Goal: Information Seeking & Learning: Check status

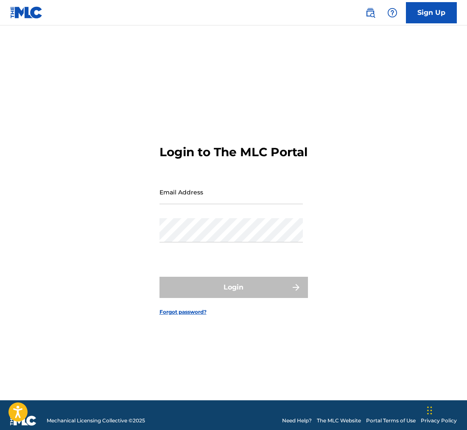
click at [185, 204] on input "Email Address" at bounding box center [231, 192] width 143 height 24
type input "[EMAIL_ADDRESS][DOMAIN_NAME]"
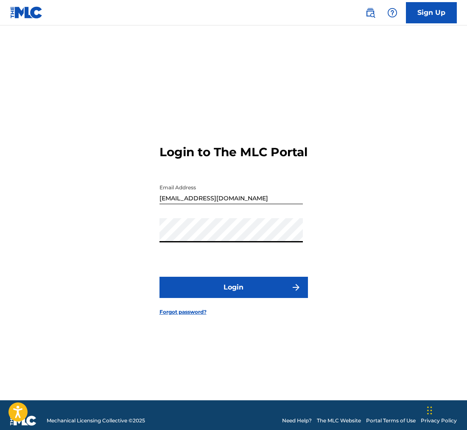
click at [225, 298] on button "Login" at bounding box center [234, 287] width 148 height 21
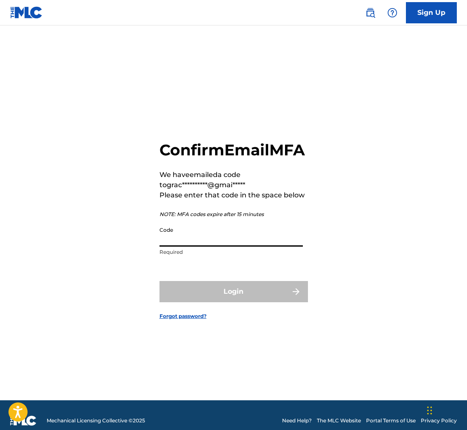
click at [204, 246] on input "Code" at bounding box center [231, 234] width 143 height 24
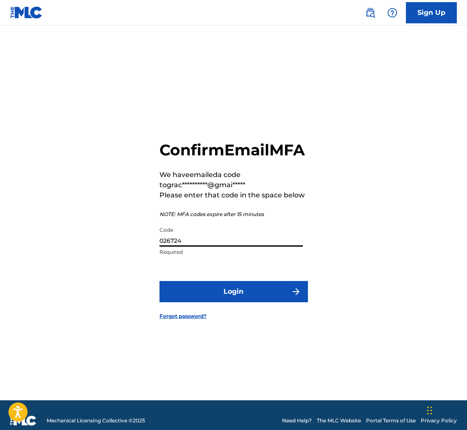
type input "026724"
click at [232, 302] on button "Login" at bounding box center [234, 291] width 148 height 21
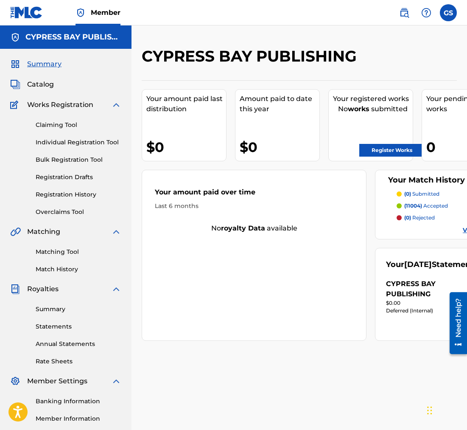
scroll to position [28, 0]
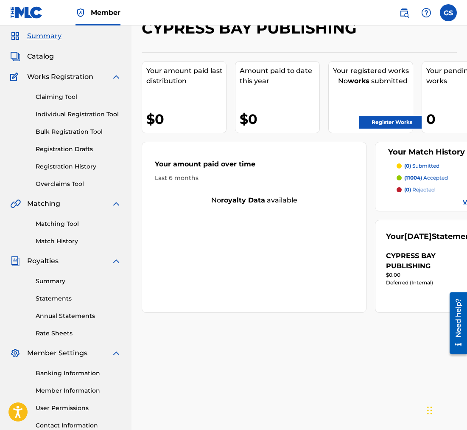
click at [48, 58] on span "Catalog" at bounding box center [40, 56] width 27 height 10
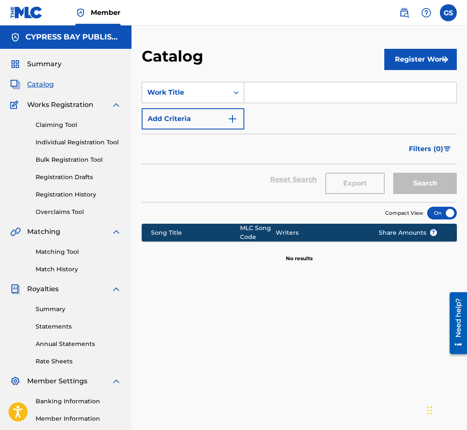
click at [235, 92] on icon "Search Form" at bounding box center [236, 92] width 5 height 3
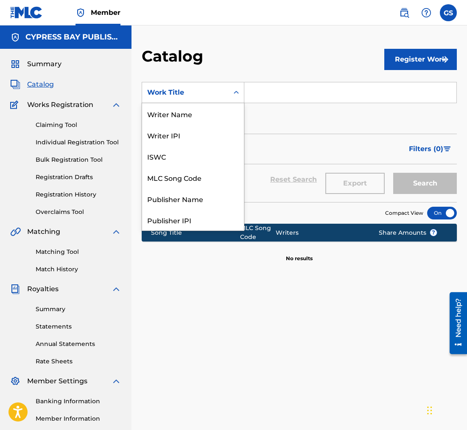
scroll to position [127, 0]
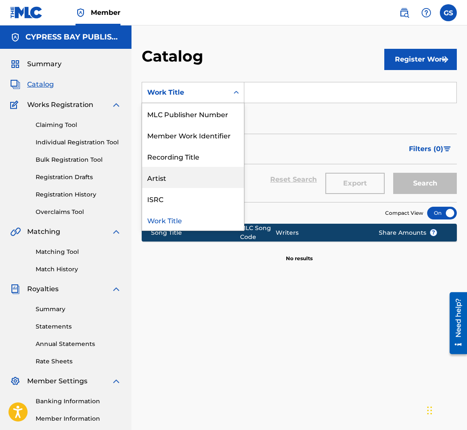
click at [167, 177] on div "Artist" at bounding box center [193, 177] width 102 height 21
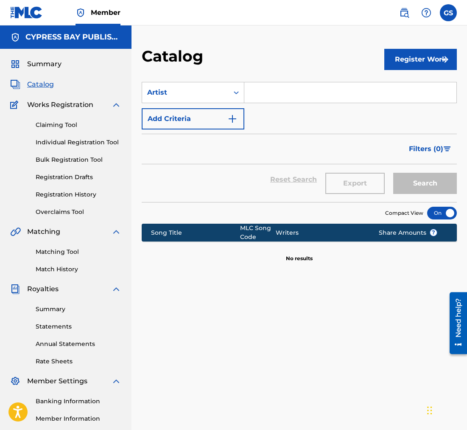
click at [254, 90] on input "Search Form" at bounding box center [350, 92] width 212 height 20
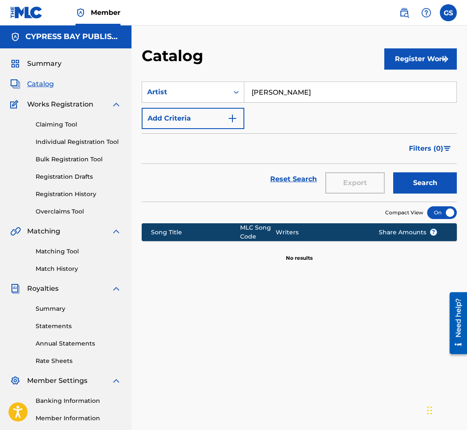
scroll to position [3, 0]
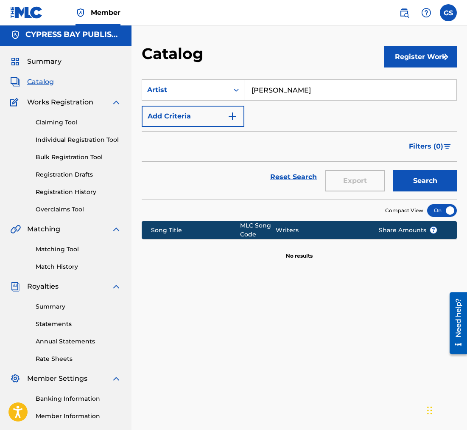
type input "[PERSON_NAME]"
click at [424, 185] on button "Search" at bounding box center [425, 180] width 64 height 21
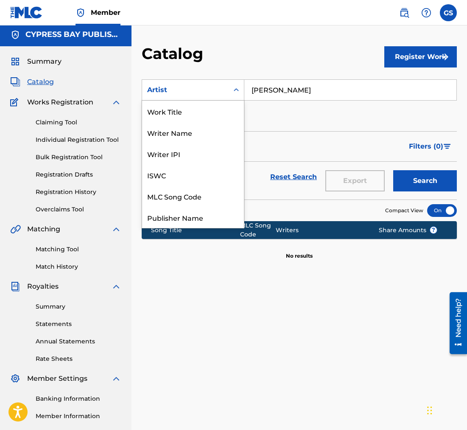
click at [237, 89] on icon "Search Form" at bounding box center [236, 89] width 5 height 3
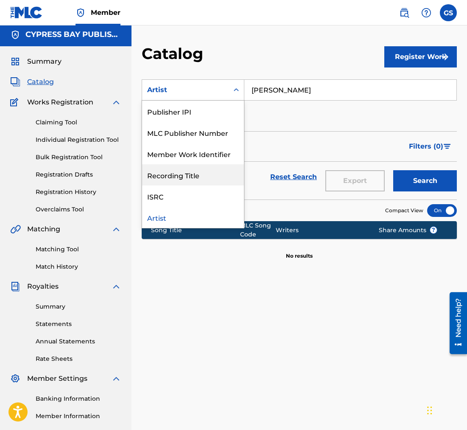
click at [183, 176] on div "Recording Title" at bounding box center [193, 174] width 102 height 21
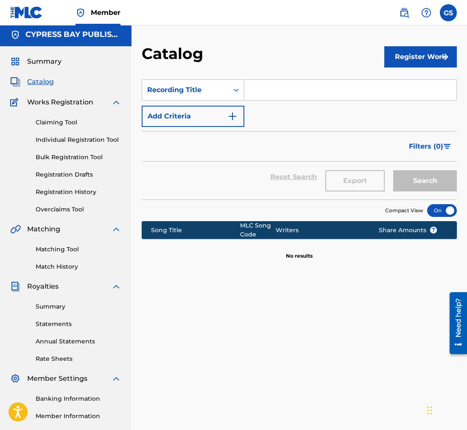
click at [255, 92] on input "Search Form" at bounding box center [350, 90] width 212 height 20
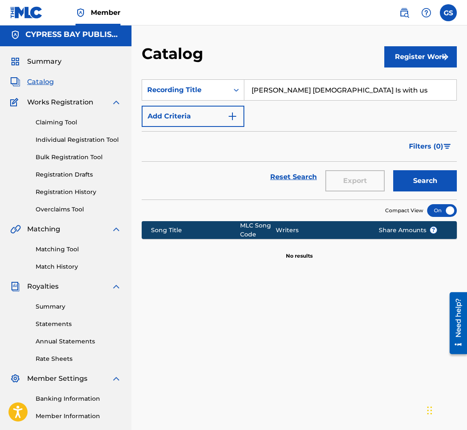
click at [415, 184] on button "Search" at bounding box center [425, 180] width 64 height 21
click at [236, 92] on icon "Search Form" at bounding box center [236, 90] width 8 height 8
click at [345, 95] on input "[PERSON_NAME] [DEMOGRAPHIC_DATA] Is with us" at bounding box center [350, 90] width 212 height 20
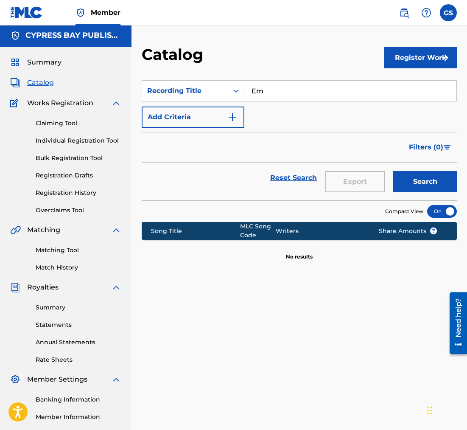
type input "E"
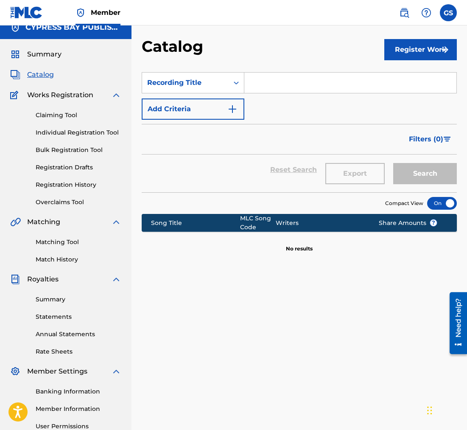
click at [344, 93] on input "Search Form" at bounding box center [350, 83] width 212 height 20
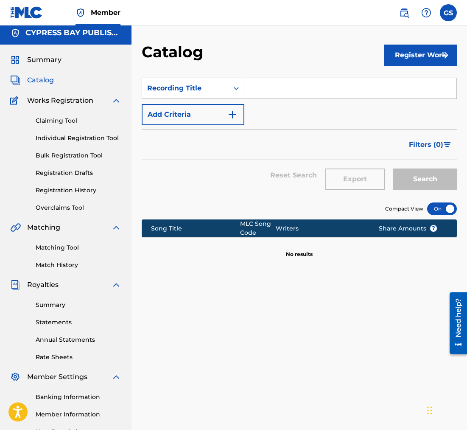
scroll to position [3, 0]
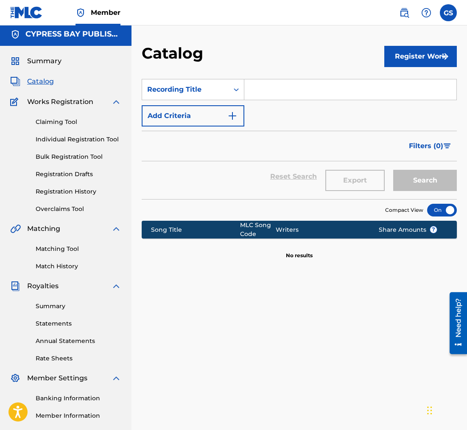
click at [283, 89] on input "Search Form" at bounding box center [350, 89] width 212 height 20
type input "Two Roses"
click at [412, 180] on button "Search" at bounding box center [425, 180] width 64 height 21
click at [450, 213] on div at bounding box center [442, 210] width 30 height 13
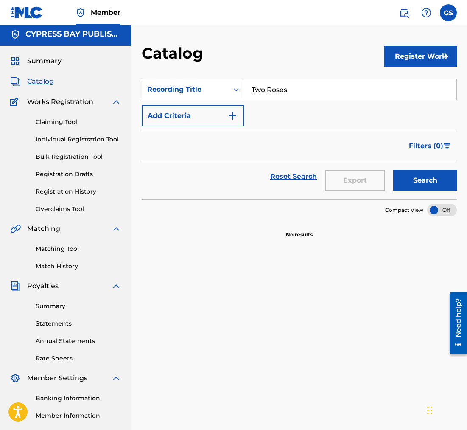
click at [417, 177] on button "Search" at bounding box center [425, 180] width 64 height 21
click at [296, 177] on link "Reset Search" at bounding box center [293, 176] width 55 height 19
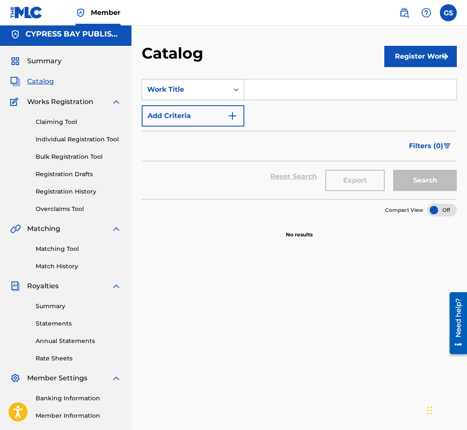
click at [235, 91] on icon "Search Form" at bounding box center [236, 89] width 8 height 8
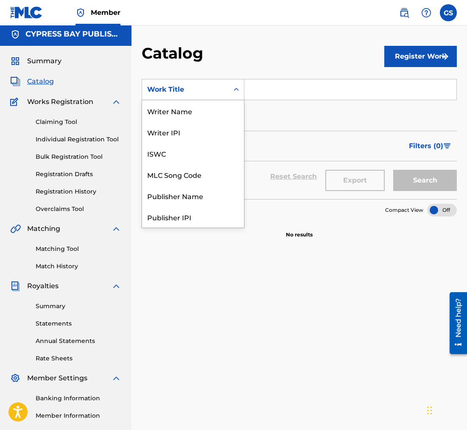
scroll to position [127, 0]
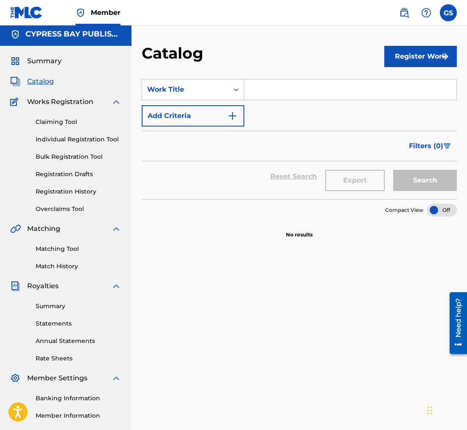
click at [49, 124] on link "Claiming Tool" at bounding box center [79, 122] width 86 height 9
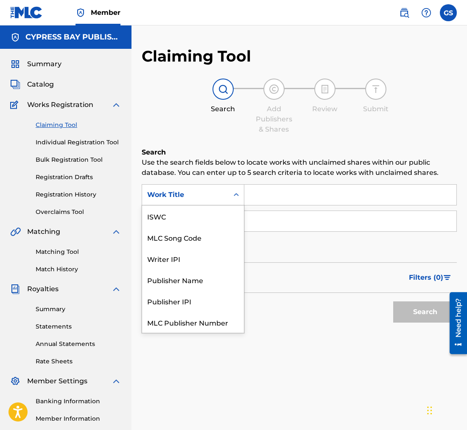
click at [237, 196] on icon "Search Form" at bounding box center [236, 194] width 8 height 8
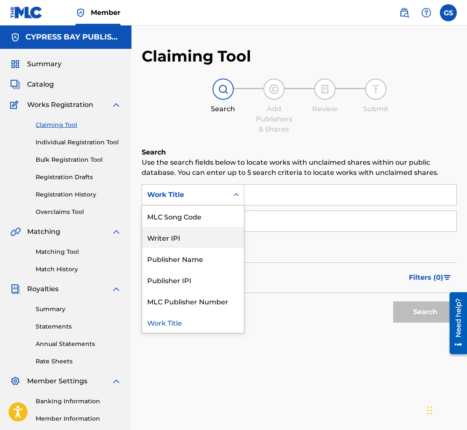
click at [165, 239] on div "Writer IPI" at bounding box center [193, 237] width 102 height 21
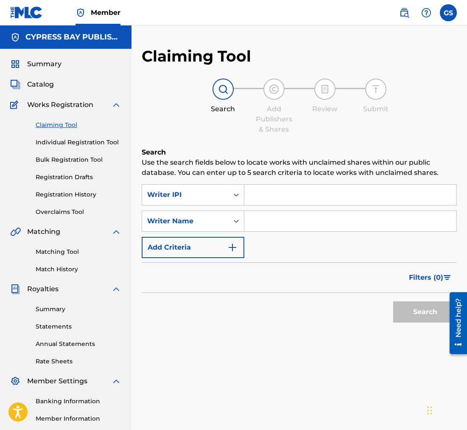
click at [270, 196] on input "Search Form" at bounding box center [350, 195] width 212 height 20
click at [273, 194] on input "[PERSON_NAME]" at bounding box center [350, 195] width 212 height 20
type input "[PERSON_NAME]"
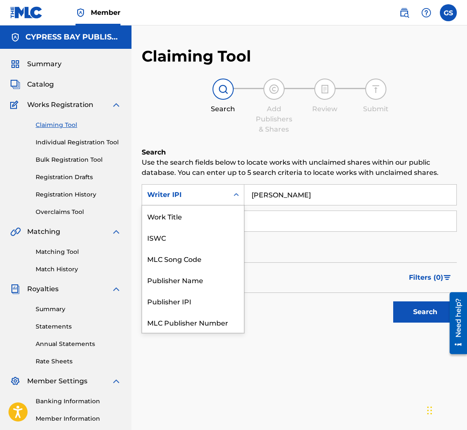
click at [238, 196] on icon "Search Form" at bounding box center [236, 194] width 8 height 8
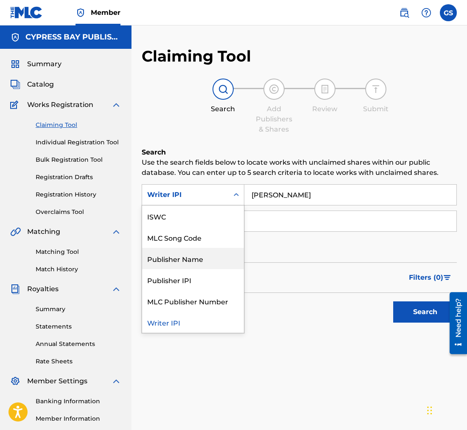
click at [201, 259] on div "Publisher Name" at bounding box center [193, 258] width 102 height 21
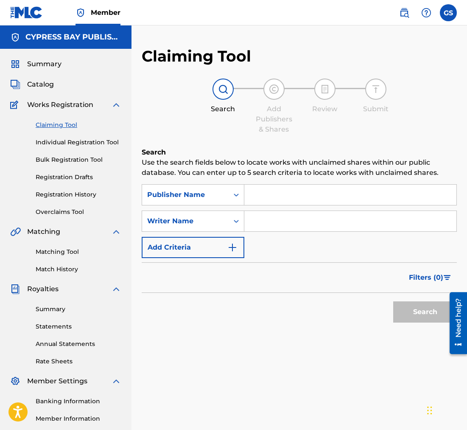
click at [259, 199] on input "Search Form" at bounding box center [350, 195] width 212 height 20
type input "Cypress Bay Publishing"
click at [236, 224] on icon "Search Form" at bounding box center [236, 221] width 8 height 8
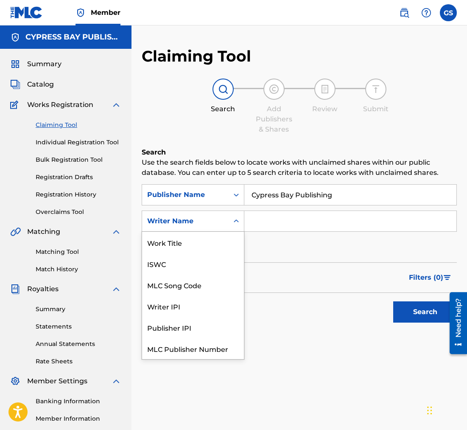
scroll to position [21, 0]
click at [174, 352] on div "Writer Name" at bounding box center [193, 348] width 102 height 21
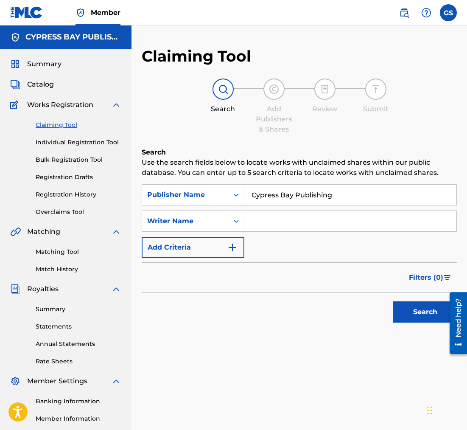
click at [272, 224] on input "Search Form" at bounding box center [350, 221] width 212 height 20
type input "[PERSON_NAME]"
click at [408, 307] on button "Search" at bounding box center [425, 311] width 64 height 21
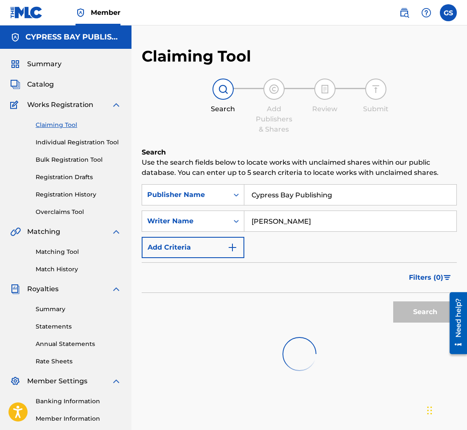
scroll to position [2, 0]
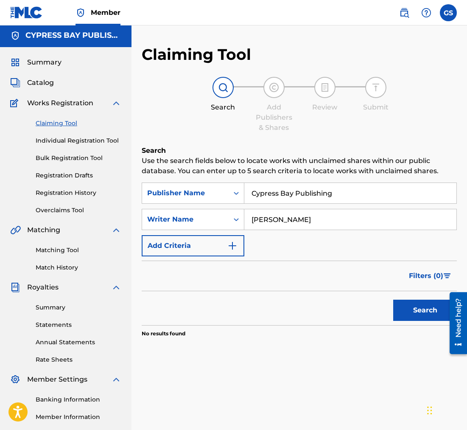
click at [426, 311] on button "Search" at bounding box center [425, 310] width 64 height 21
click at [58, 195] on link "Registration History" at bounding box center [79, 192] width 86 height 9
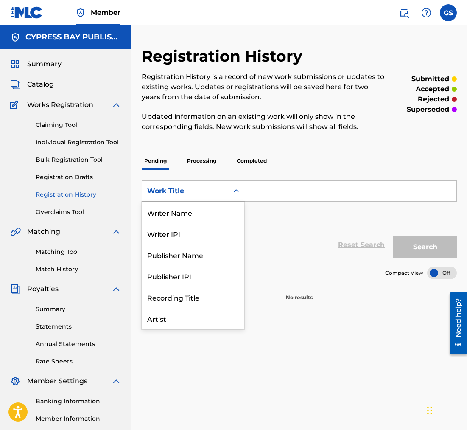
click at [235, 190] on icon "Search Form" at bounding box center [236, 190] width 5 height 3
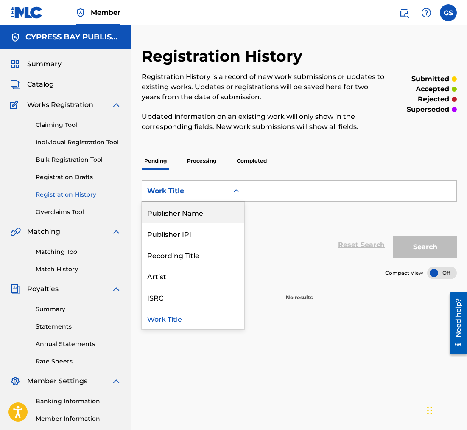
click at [199, 212] on div "Publisher Name" at bounding box center [193, 212] width 102 height 21
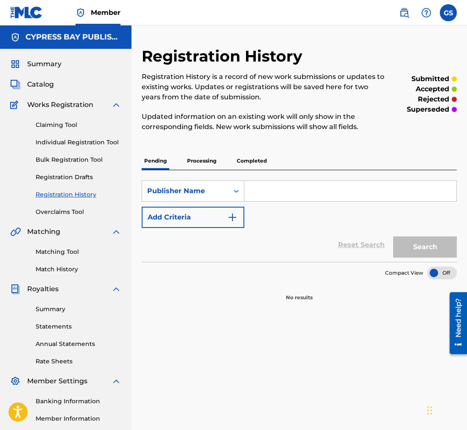
click at [257, 189] on input "Search Form" at bounding box center [350, 191] width 212 height 20
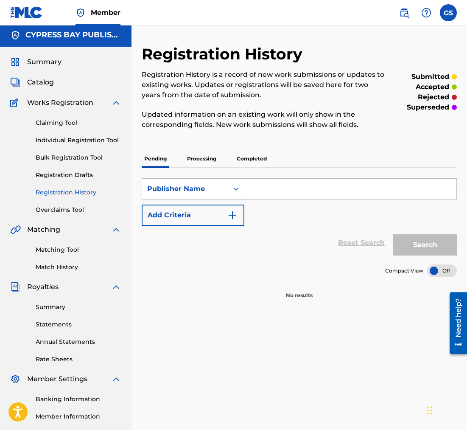
click at [257, 189] on input "Search Form" at bounding box center [350, 189] width 212 height 20
type input "Cypress Bay Publishing"
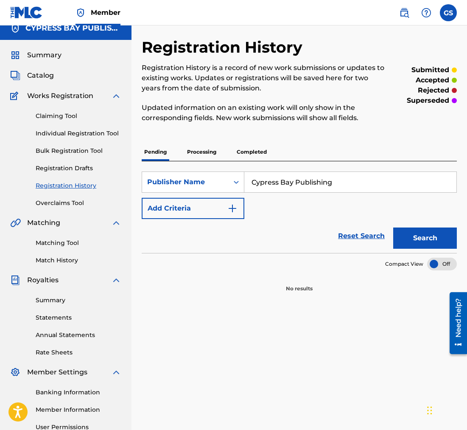
click at [419, 238] on button "Search" at bounding box center [425, 237] width 64 height 21
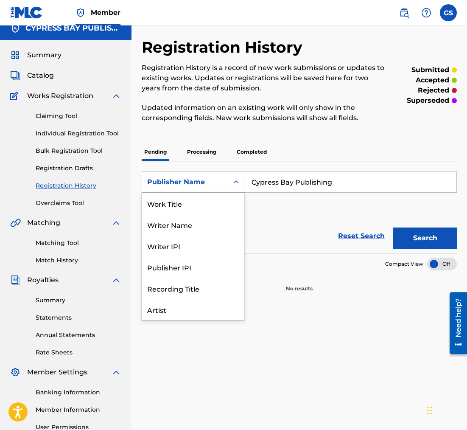
click at [237, 182] on icon "Search Form" at bounding box center [236, 181] width 5 height 3
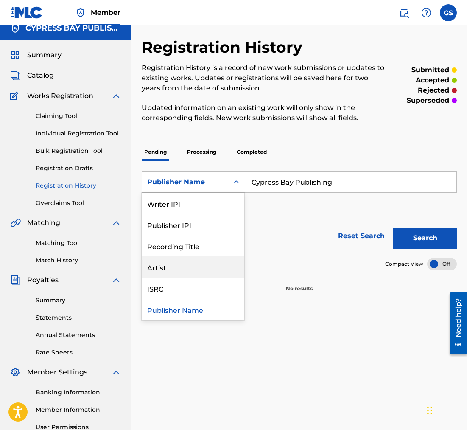
click at [170, 267] on div "Artist" at bounding box center [193, 266] width 102 height 21
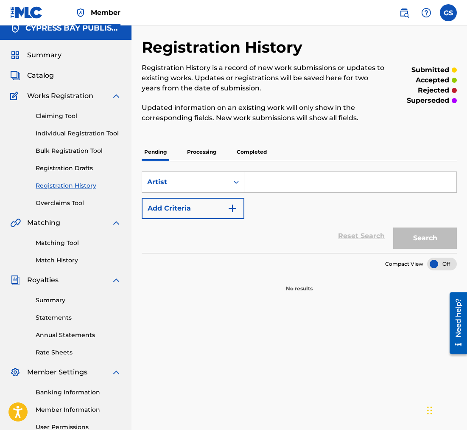
click at [273, 185] on input "Search Form" at bounding box center [350, 182] width 212 height 20
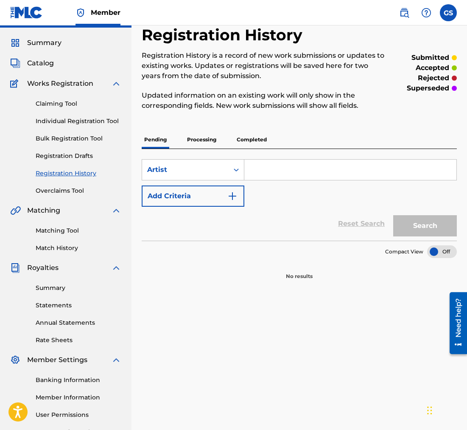
click at [266, 169] on input "Search Form" at bounding box center [350, 170] width 212 height 20
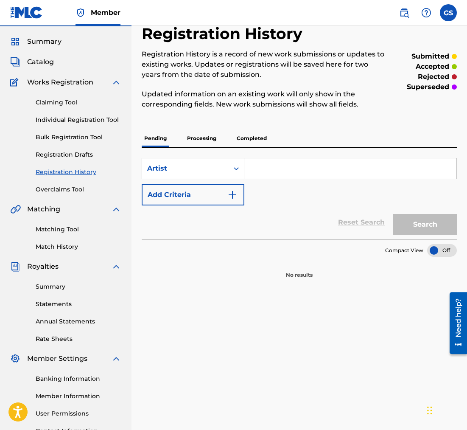
click at [266, 169] on input "Search Form" at bounding box center [350, 168] width 212 height 20
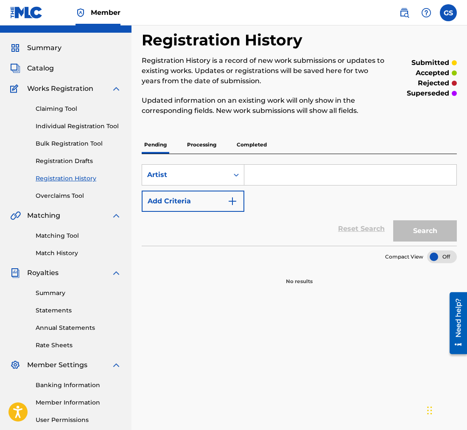
click at [266, 169] on input "Search Form" at bounding box center [350, 175] width 212 height 20
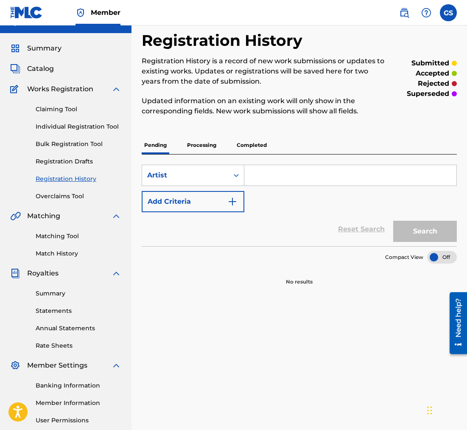
click at [266, 169] on input "Search Form" at bounding box center [350, 175] width 212 height 20
type input "[PERSON_NAME]"
click at [432, 229] on button "Search" at bounding box center [425, 231] width 64 height 21
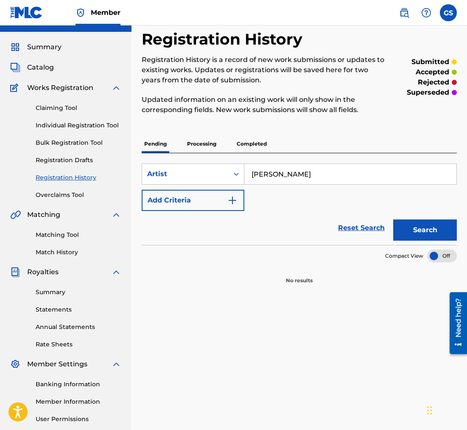
scroll to position [17, 0]
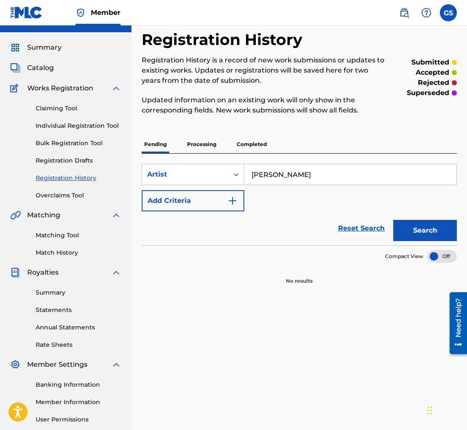
click at [200, 144] on p "Processing" at bounding box center [202, 144] width 34 height 18
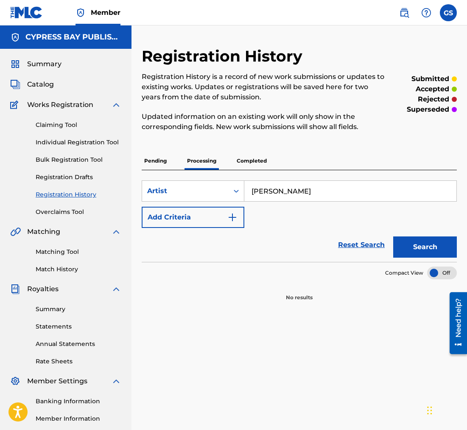
click at [420, 252] on button "Search" at bounding box center [425, 246] width 64 height 21
click at [253, 161] on p "Completed" at bounding box center [251, 161] width 35 height 18
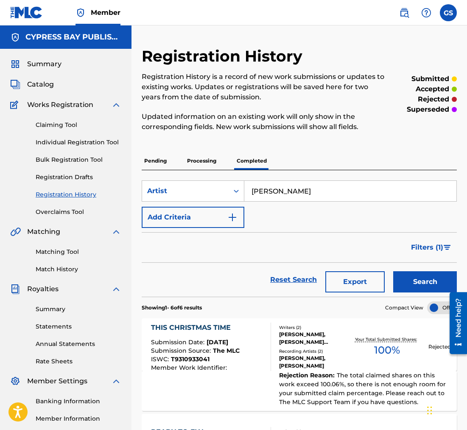
click at [419, 403] on div "Rejection Reason : The total claimed shares on this work exceed 100.06%, so the…" at bounding box center [361, 389] width 181 height 36
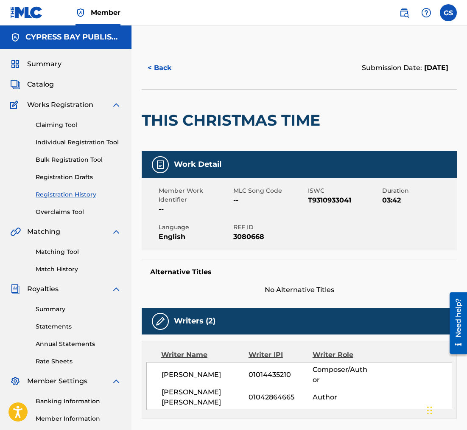
click at [403, 353] on div "Writer Name Writer IPI Writer Role" at bounding box center [299, 355] width 306 height 10
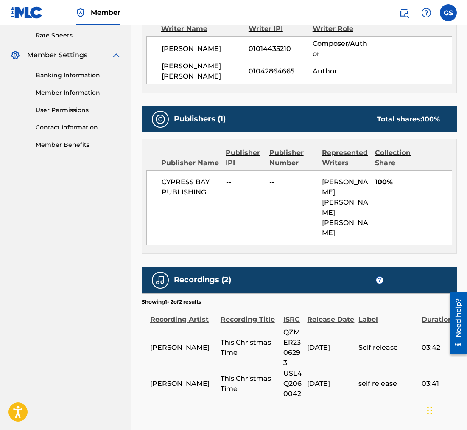
scroll to position [328, 0]
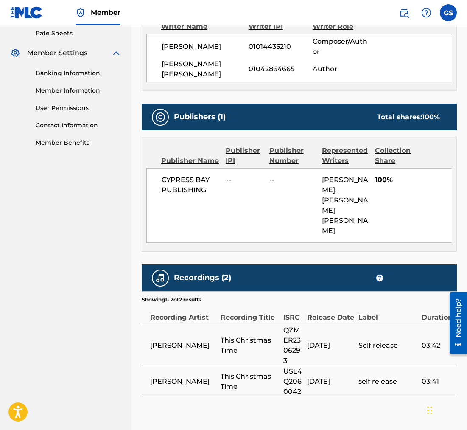
click at [419, 213] on div "Work Detail Member Work Identifier -- MLC Song Code -- ISWC T9310933041 Duratio…" at bounding box center [299, 110] width 315 height 574
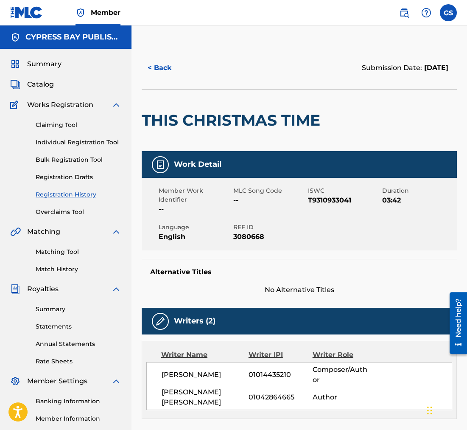
scroll to position [0, 0]
click at [151, 66] on button "< Back" at bounding box center [167, 67] width 51 height 21
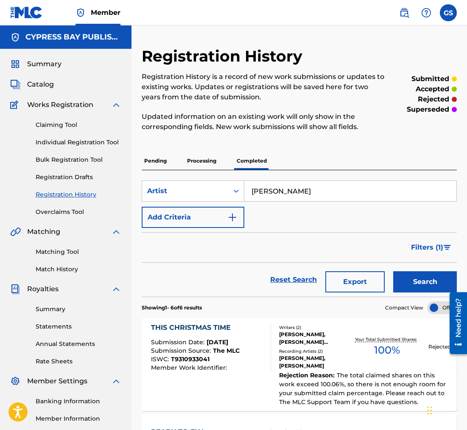
click at [293, 193] on input "[PERSON_NAME]" at bounding box center [350, 191] width 212 height 20
type input "G"
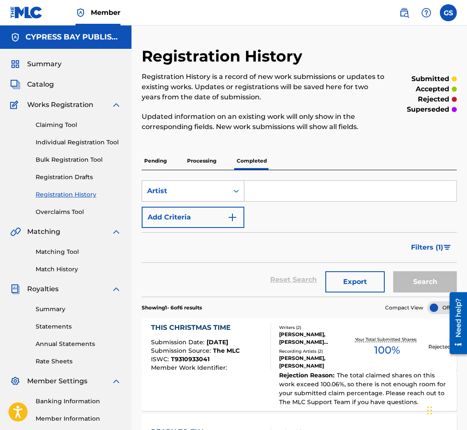
click at [233, 190] on icon "Search Form" at bounding box center [236, 191] width 8 height 8
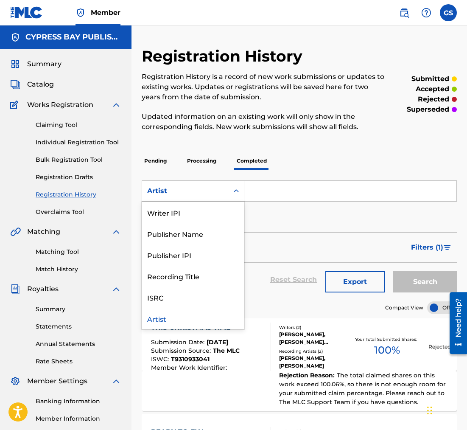
scroll to position [0, 0]
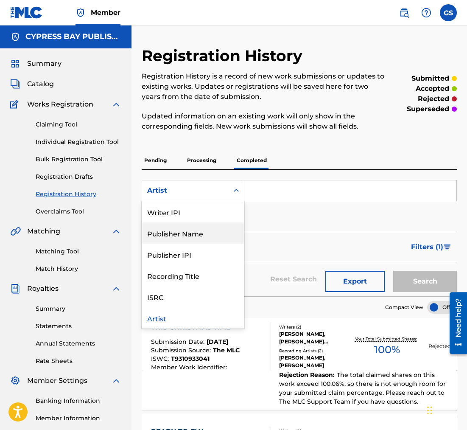
click at [187, 235] on div "Publisher Name" at bounding box center [193, 232] width 102 height 21
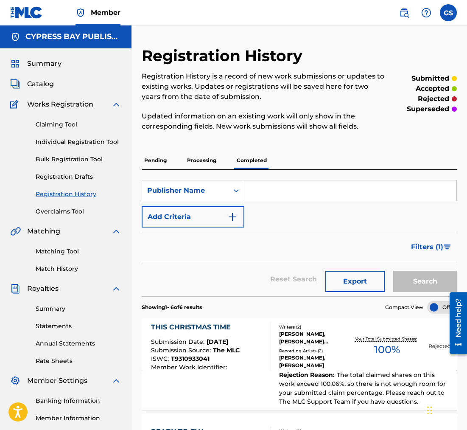
click at [257, 196] on input "Search Form" at bounding box center [350, 190] width 212 height 20
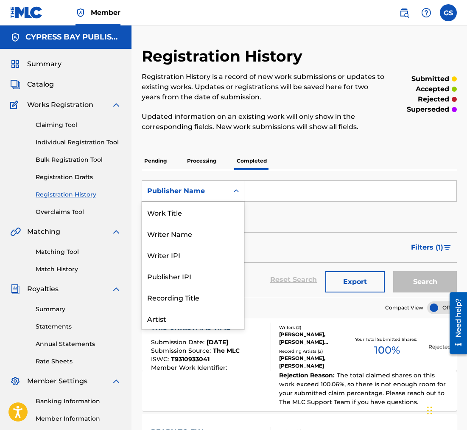
click at [235, 193] on icon "Search Form" at bounding box center [236, 191] width 8 height 8
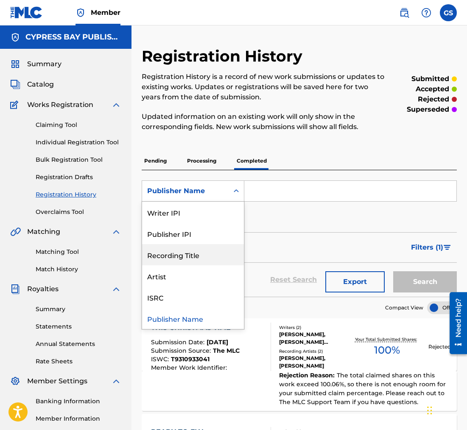
click at [190, 254] on div "Recording Title" at bounding box center [193, 254] width 102 height 21
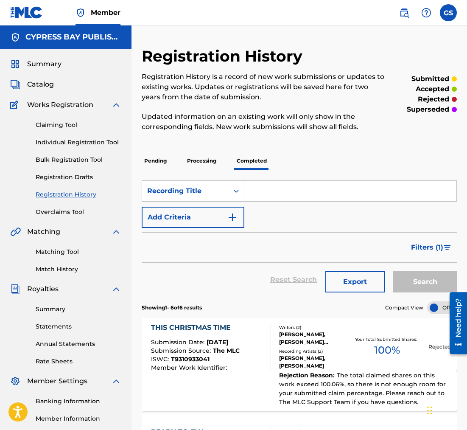
click at [263, 193] on input "Search Form" at bounding box center [350, 191] width 212 height 20
type input "[PERSON_NAME] [DEMOGRAPHIC_DATA] Is with us"
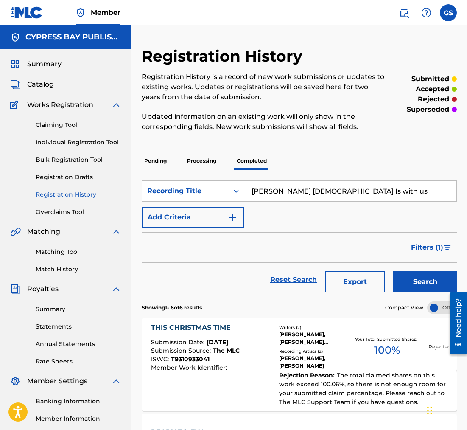
click at [416, 286] on button "Search" at bounding box center [425, 281] width 64 height 21
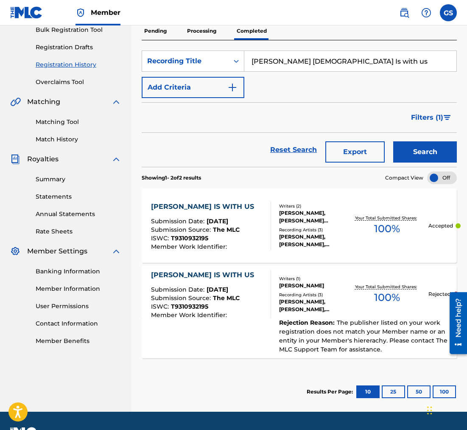
scroll to position [126, 0]
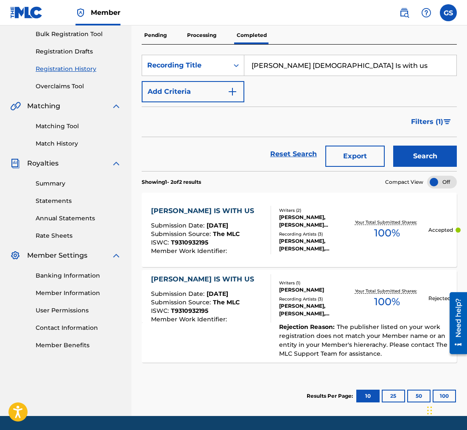
click at [397, 398] on button "25" at bounding box center [393, 395] width 23 height 13
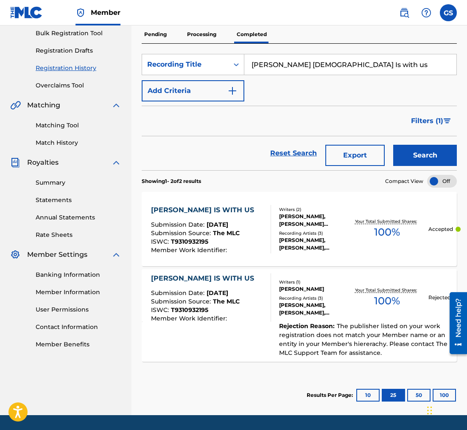
click at [421, 395] on button "50" at bounding box center [418, 395] width 23 height 13
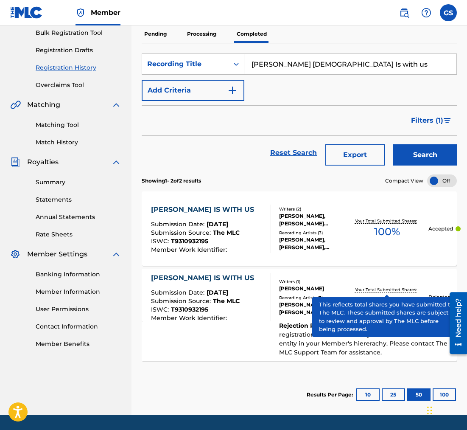
click at [375, 290] on p "Your Total Submitted Shares:" at bounding box center [387, 289] width 64 height 6
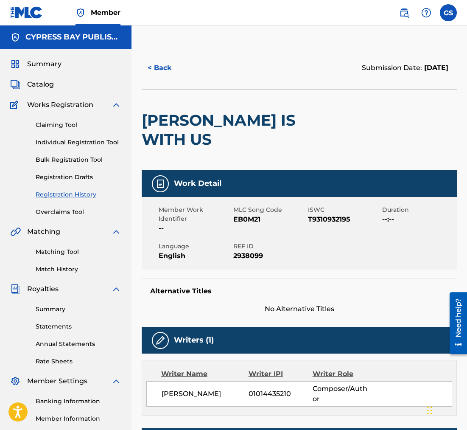
click at [387, 378] on div "Writer Name Writer IPI Writer Role" at bounding box center [299, 374] width 306 height 10
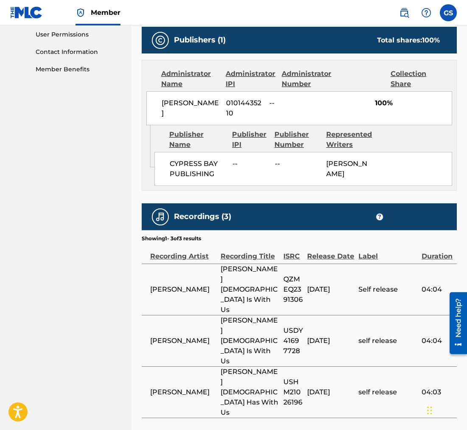
scroll to position [400, 0]
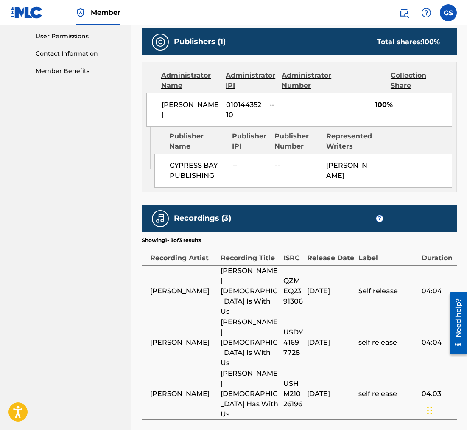
click at [402, 50] on div "Publishers (1) Total shares: 100 %" at bounding box center [299, 41] width 315 height 27
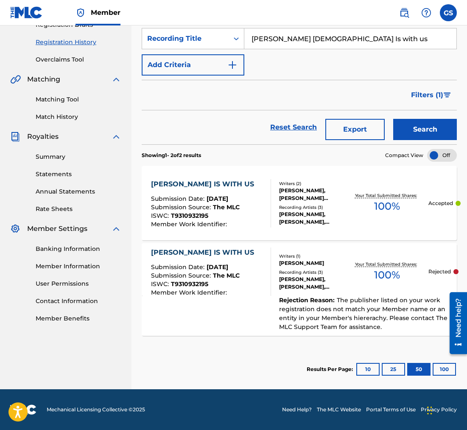
scroll to position [152, 0]
click at [444, 368] on button "100" at bounding box center [444, 369] width 23 height 13
click at [358, 34] on input "[PERSON_NAME] [DEMOGRAPHIC_DATA] Is with us" at bounding box center [350, 38] width 212 height 20
click at [341, 42] on input "[PERSON_NAME] [DEMOGRAPHIC_DATA] Is with us" at bounding box center [350, 38] width 212 height 20
type input "E"
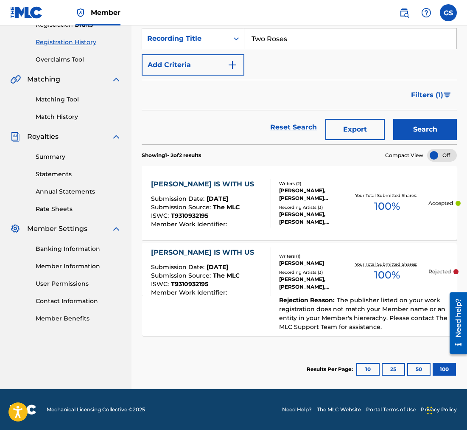
type input "Two Roses"
click at [419, 137] on button "Search" at bounding box center [425, 129] width 64 height 21
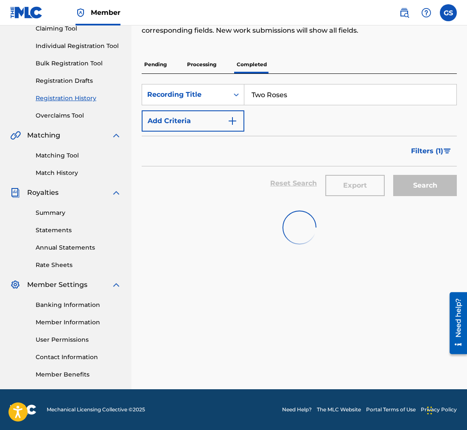
scroll to position [96, 0]
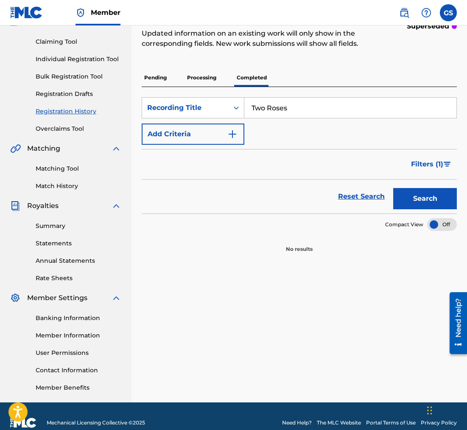
click at [431, 196] on button "Search" at bounding box center [425, 198] width 64 height 21
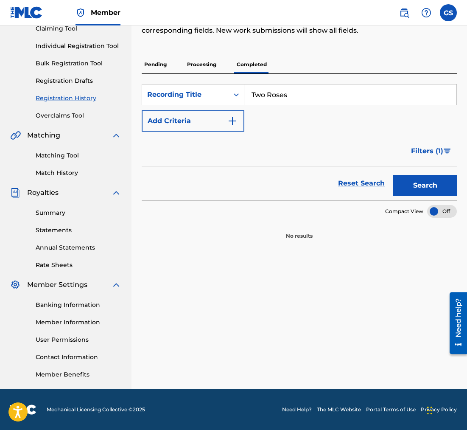
click at [69, 155] on link "Matching Tool" at bounding box center [79, 155] width 86 height 9
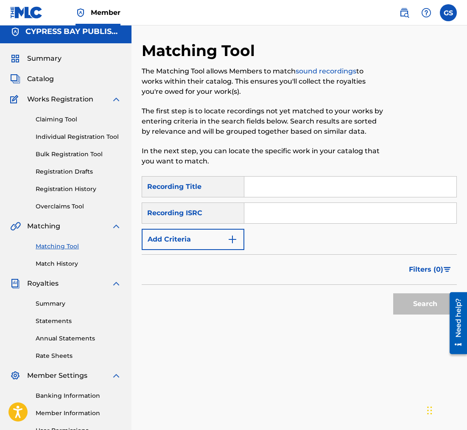
scroll to position [6, 0]
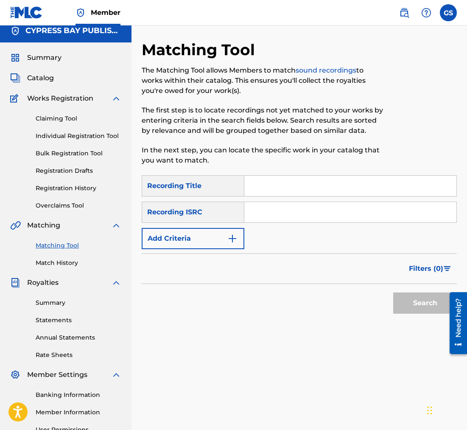
click at [269, 191] on input "Search Form" at bounding box center [350, 186] width 212 height 20
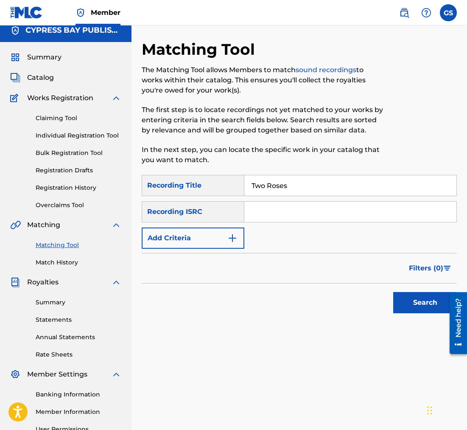
click at [422, 305] on button "Search" at bounding box center [425, 302] width 64 height 21
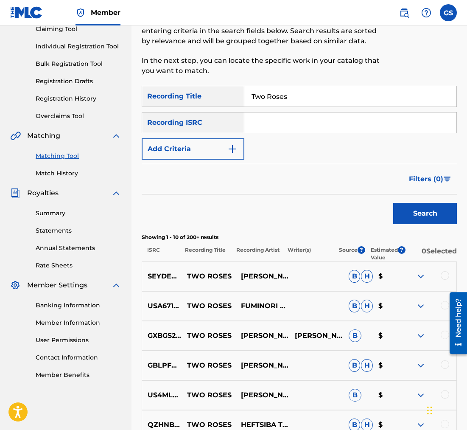
scroll to position [90, 0]
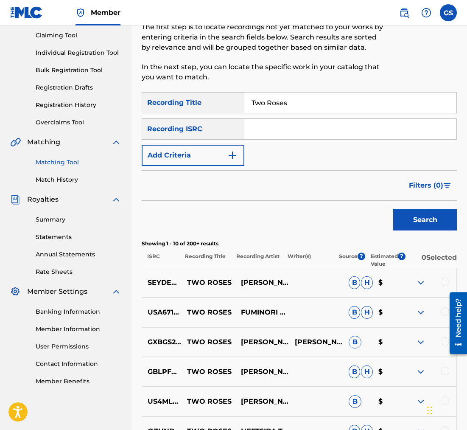
click at [266, 136] on input "Search Form" at bounding box center [350, 129] width 212 height 20
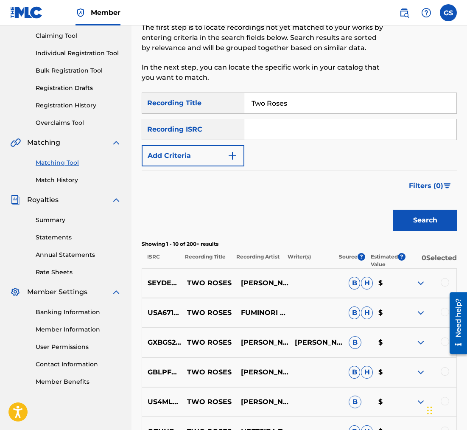
click at [266, 131] on input "Search Form" at bounding box center [350, 129] width 212 height 20
click at [291, 104] on input "Two Roses" at bounding box center [350, 103] width 212 height 20
type input "T"
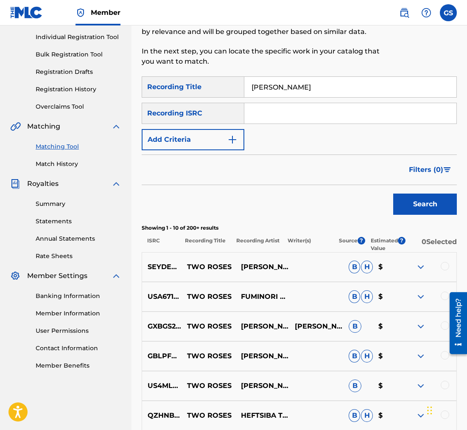
type input "[PERSON_NAME] [DEMOGRAPHIC_DATA] Is with us"
click at [425, 205] on button "Search" at bounding box center [425, 203] width 64 height 21
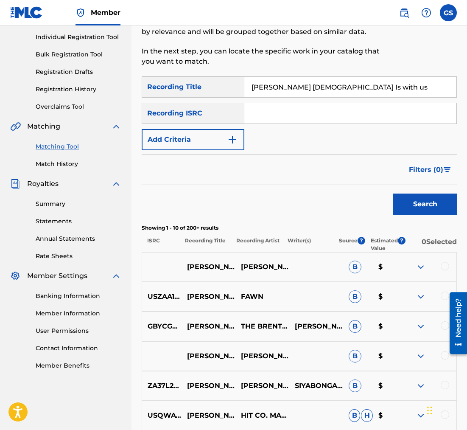
click at [266, 115] on input "Search Form" at bounding box center [350, 113] width 212 height 20
click at [417, 206] on button "Search" at bounding box center [425, 203] width 64 height 21
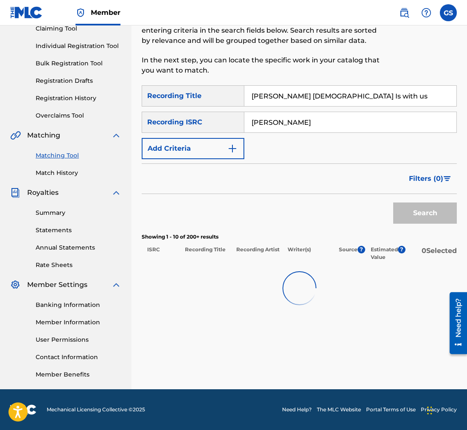
scroll to position [96, 0]
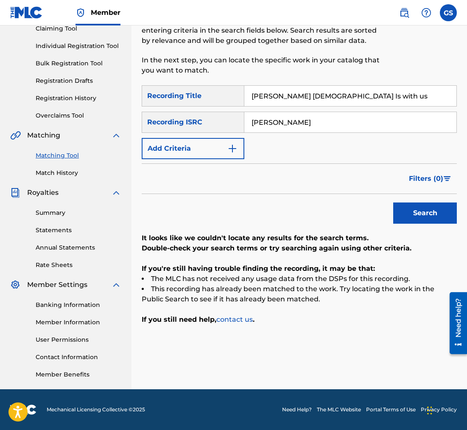
click at [292, 125] on input "[PERSON_NAME]" at bounding box center [350, 122] width 212 height 20
type input "G"
click at [429, 215] on button "Search" at bounding box center [425, 212] width 64 height 21
click at [326, 124] on input "This Christmas Time" at bounding box center [350, 122] width 212 height 20
type input "T"
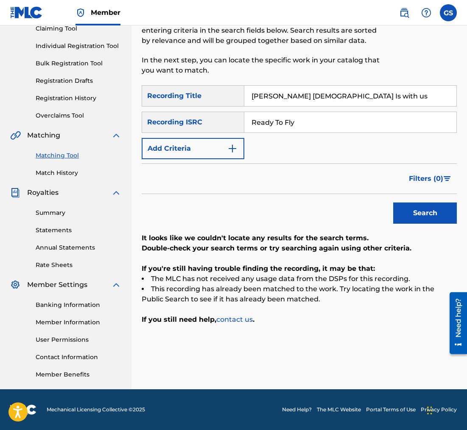
click at [213, 129] on div "Recording ISRC" at bounding box center [193, 122] width 103 height 21
click at [213, 123] on div "Recording ISRC" at bounding box center [193, 122] width 103 height 21
click at [300, 123] on input "Ready To Fly" at bounding box center [350, 122] width 212 height 20
type input "R"
type input "USDY41697728"
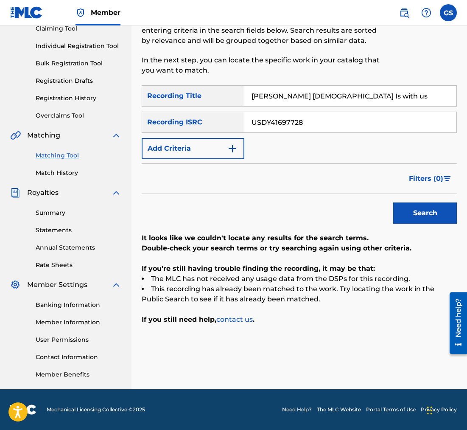
click at [421, 212] on button "Search" at bounding box center [425, 212] width 64 height 21
click at [446, 15] on label at bounding box center [448, 12] width 17 height 17
click at [448, 13] on input "GS [PERSON_NAME] [EMAIL_ADDRESS][DOMAIN_NAME] Notification Preferences Profile …" at bounding box center [448, 13] width 0 height 0
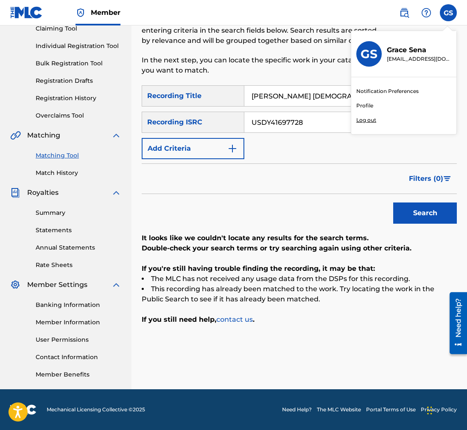
click at [365, 120] on p "Log out" at bounding box center [366, 120] width 20 height 8
click at [448, 13] on input "GS [PERSON_NAME] [EMAIL_ADDRESS][DOMAIN_NAME] Notification Preferences Profile …" at bounding box center [448, 13] width 0 height 0
